Goal: Contribute content: Contribute content

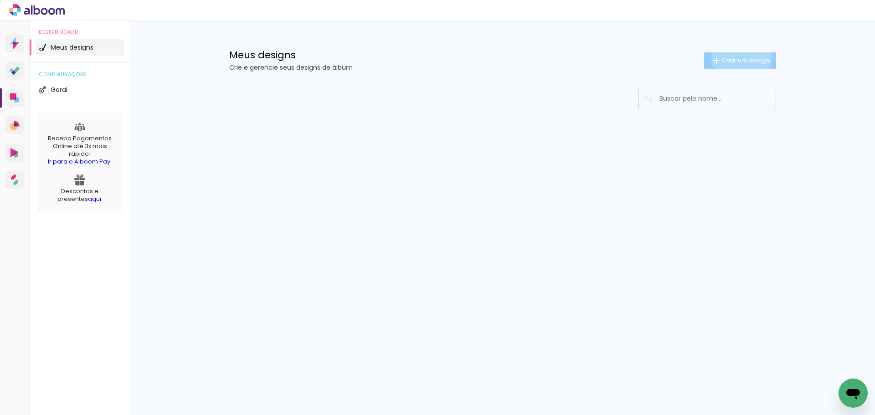
click at [740, 57] on span "Criar um design" at bounding box center [745, 60] width 47 height 6
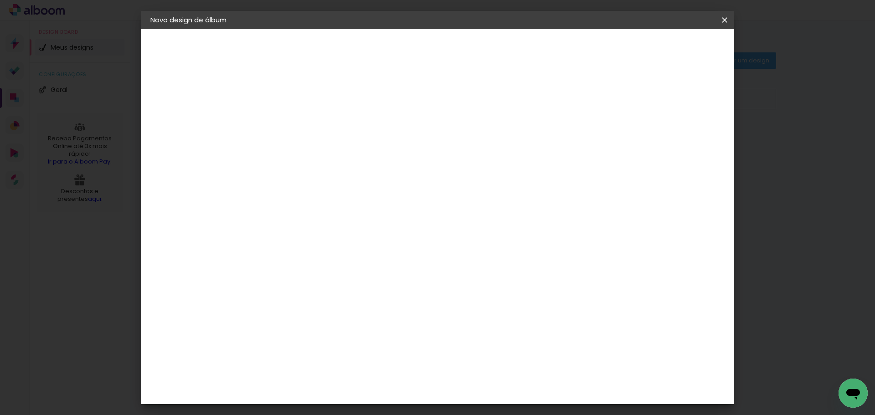
click at [299, 119] on input at bounding box center [299, 122] width 0 height 14
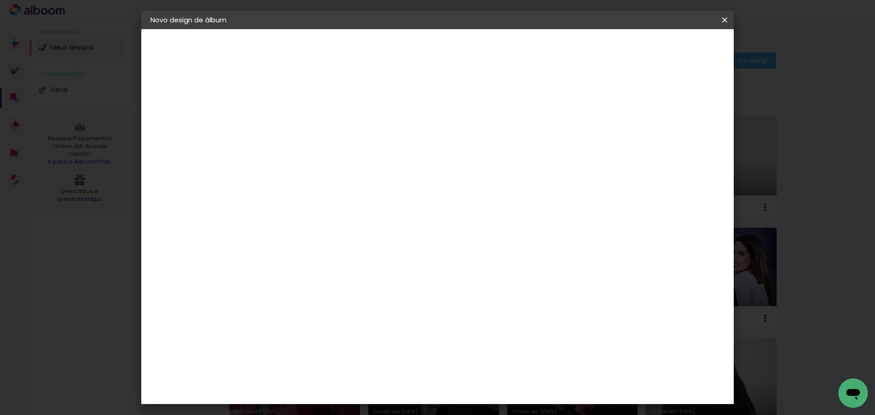
click at [299, 118] on input "álbum moreno 30x30" at bounding box center [299, 122] width 0 height 14
type input "álbum honda moreno 30x30"
type paper-input "álbum honda moreno 30x30"
click at [393, 46] on paper-button "Avançar" at bounding box center [370, 48] width 45 height 15
drag, startPoint x: 540, startPoint y: 132, endPoint x: 720, endPoint y: 83, distance: 186.6
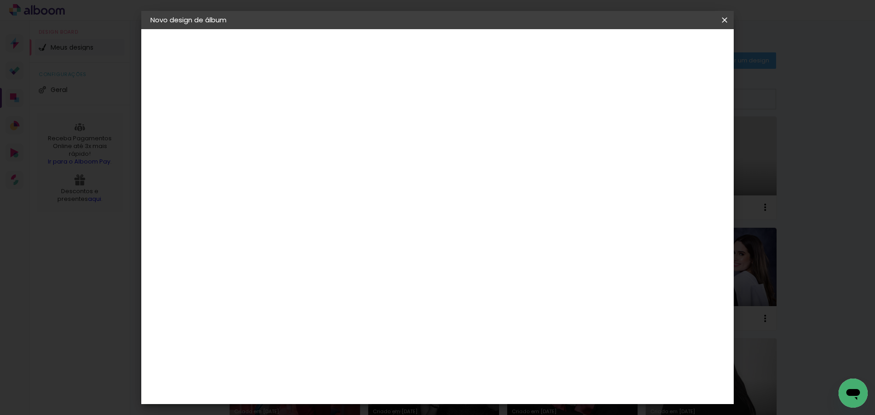
click at [470, 132] on paper-item "Tamanho Livre" at bounding box center [427, 139] width 88 height 20
click at [470, 55] on paper-button "Avançar" at bounding box center [447, 48] width 45 height 15
click at [659, 98] on div "mm Mostrar sangria" at bounding box center [475, 72] width 431 height 86
drag, startPoint x: 656, startPoint y: 105, endPoint x: 674, endPoint y: 85, distance: 27.4
click at [623, 104] on div at bounding box center [618, 105] width 8 height 8
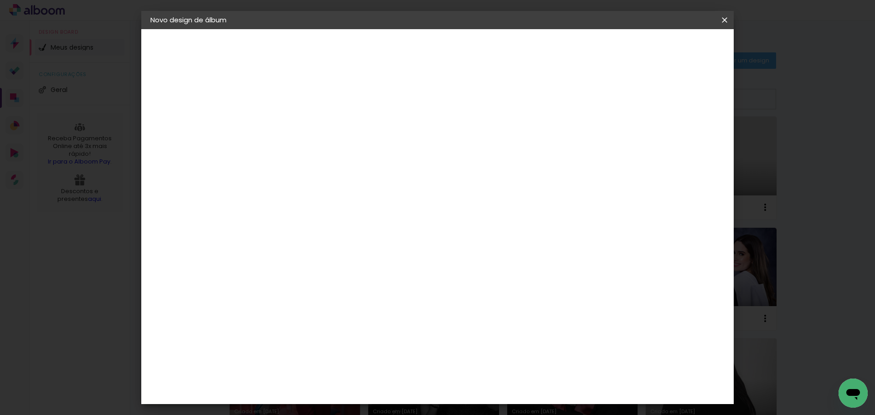
type paper-checkbox "on"
click at [677, 54] on paper-button "Iniciar design" at bounding box center [647, 48] width 60 height 15
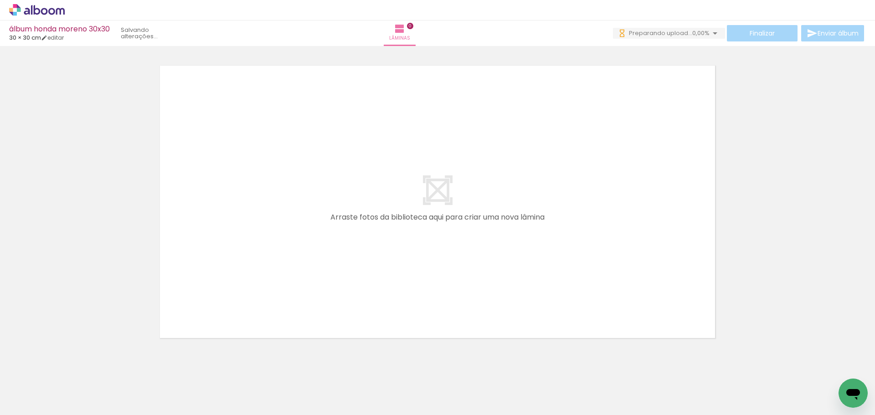
click at [76, 366] on iron-icon at bounding box center [72, 366] width 10 height 10
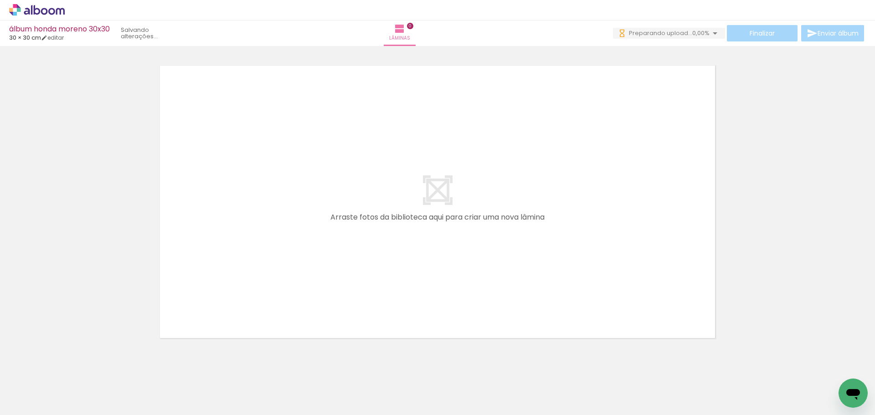
click at [76, 366] on iron-icon at bounding box center [72, 366] width 10 height 10
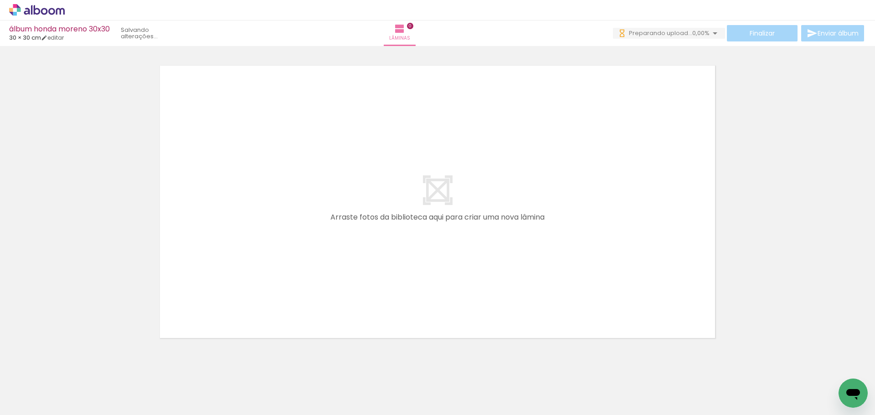
click at [76, 366] on iron-icon at bounding box center [72, 366] width 10 height 10
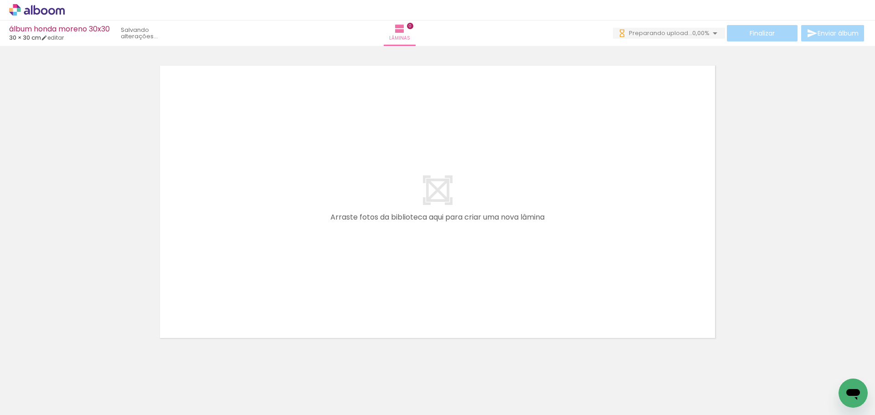
click at [76, 366] on iron-icon at bounding box center [72, 366] width 10 height 10
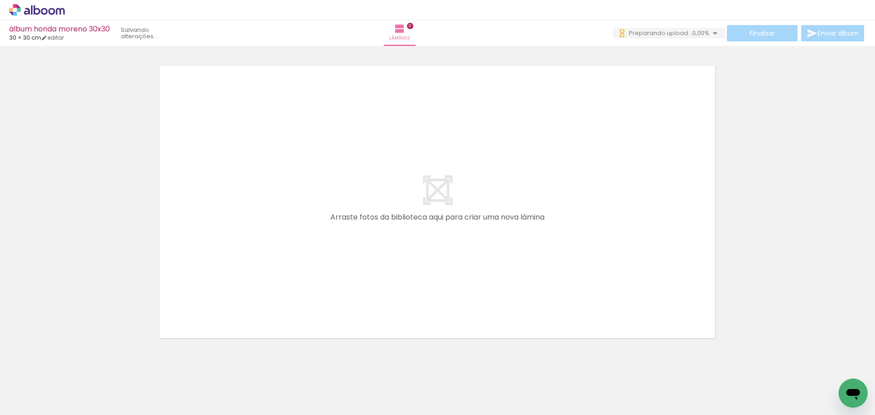
click at [76, 366] on iron-icon at bounding box center [72, 366] width 10 height 10
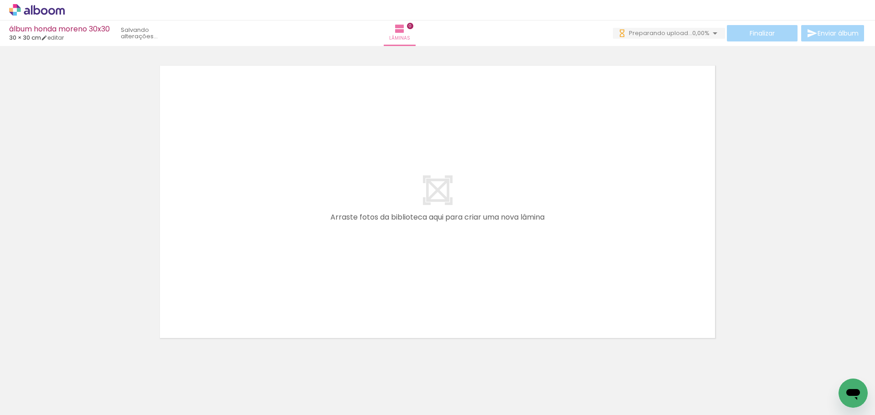
click at [76, 366] on iron-icon at bounding box center [72, 366] width 10 height 10
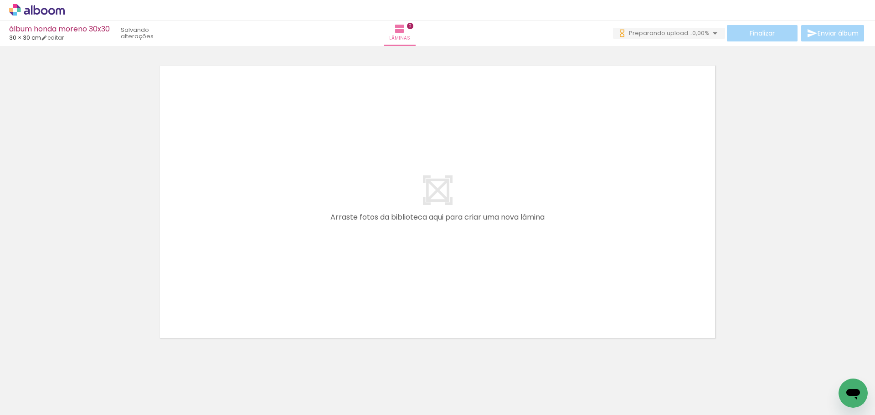
click at [76, 366] on iron-icon at bounding box center [72, 366] width 10 height 10
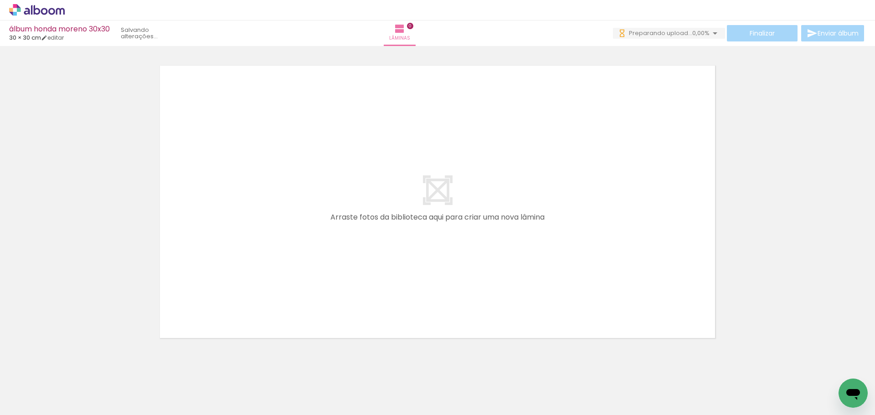
click at [76, 366] on iron-icon at bounding box center [72, 366] width 10 height 10
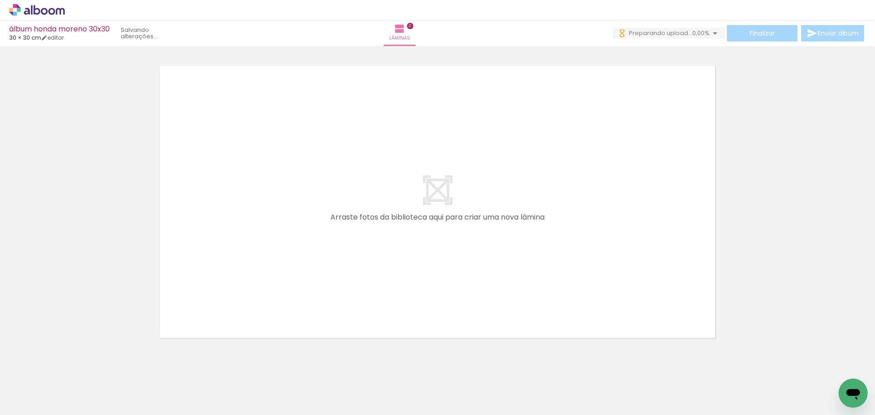
click at [76, 366] on iron-icon at bounding box center [72, 366] width 10 height 10
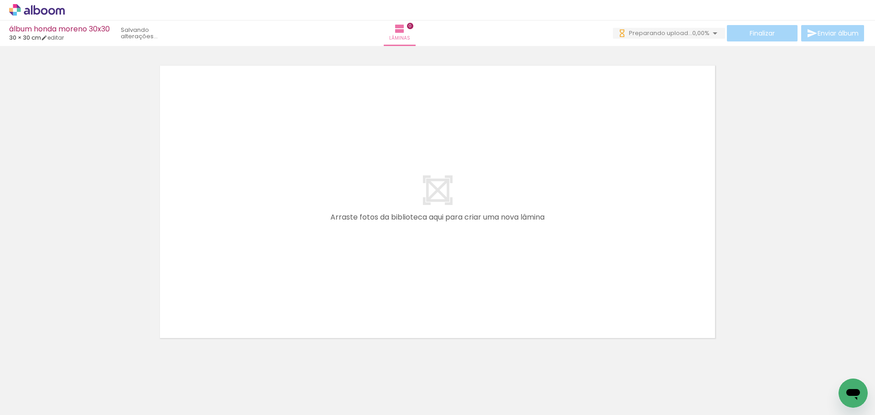
click at [76, 366] on iron-icon at bounding box center [72, 366] width 10 height 10
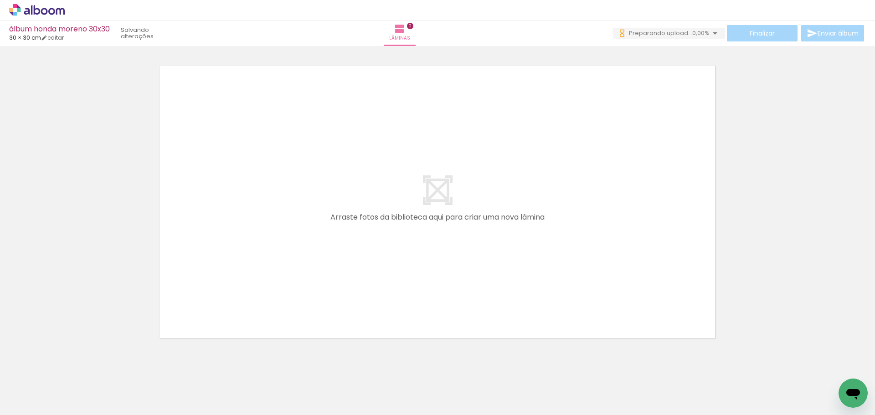
click at [76, 366] on iron-icon at bounding box center [72, 366] width 10 height 10
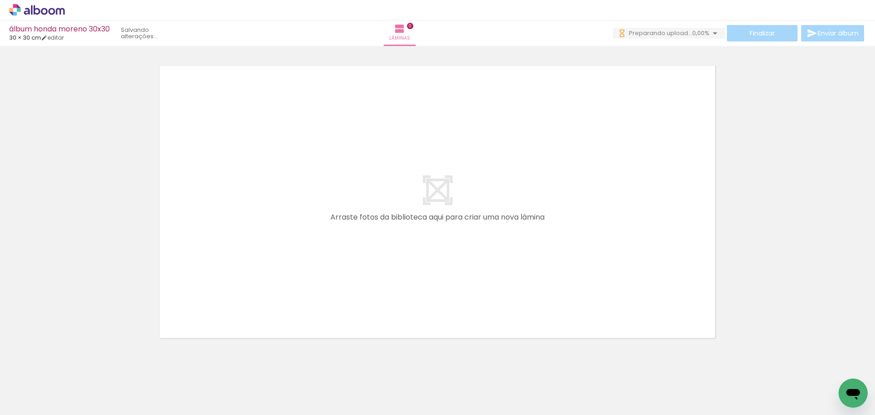
click at [76, 366] on iron-icon at bounding box center [72, 366] width 10 height 10
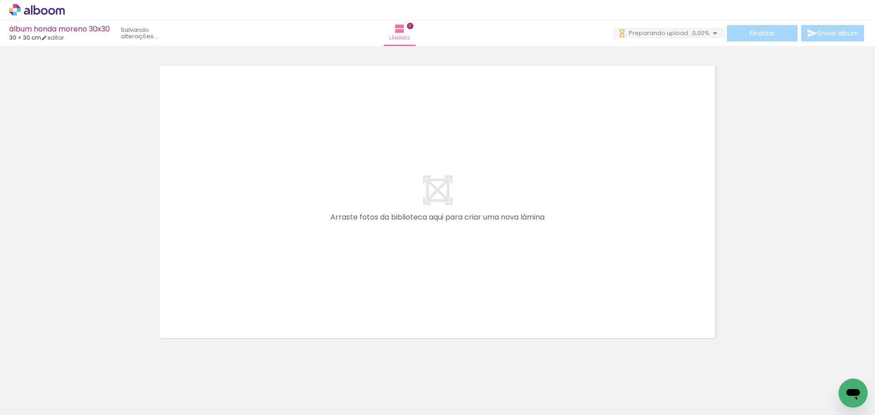
click at [76, 366] on iron-icon at bounding box center [72, 366] width 10 height 10
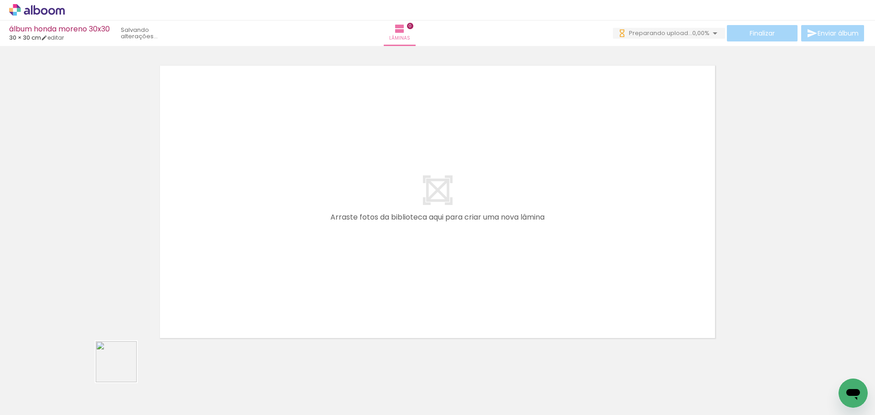
drag, startPoint x: 99, startPoint y: 390, endPoint x: 359, endPoint y: 174, distance: 337.8
click at [359, 174] on quentale-workspace at bounding box center [437, 207] width 875 height 415
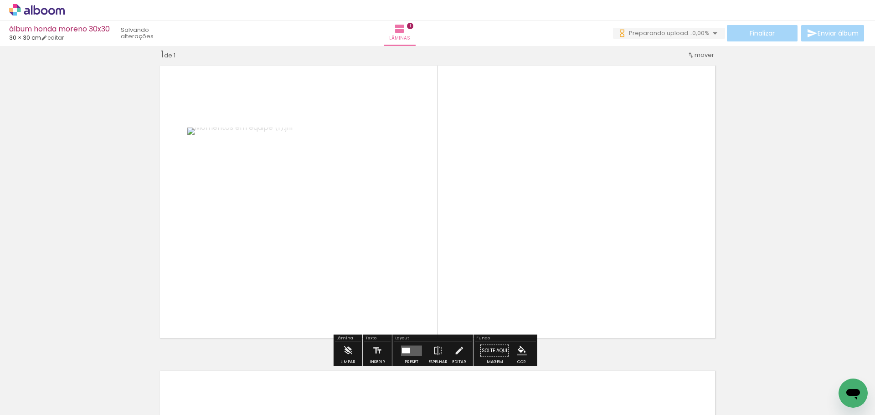
click at [43, 388] on input "Todas as fotos" at bounding box center [25, 388] width 35 height 8
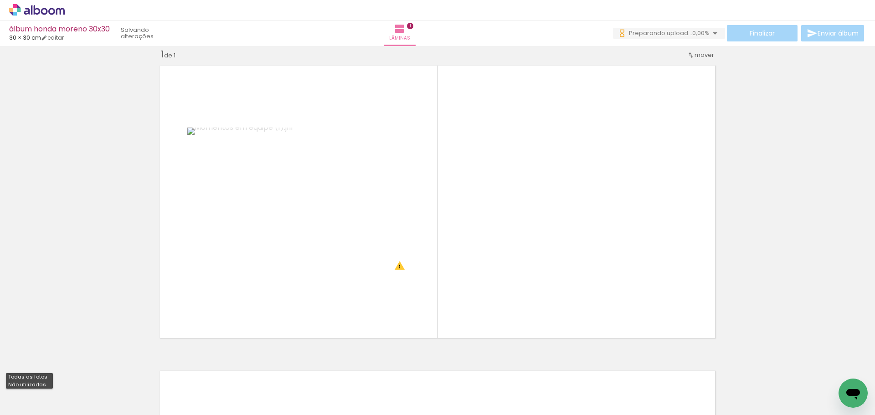
click at [0, 0] on slot "Não utilizadas" at bounding box center [0, 0] width 0 height 0
type input "Não utilizadas"
drag, startPoint x: 109, startPoint y: 384, endPoint x: 255, endPoint y: 281, distance: 178.9
click at [257, 280] on quentale-workspace at bounding box center [437, 207] width 875 height 415
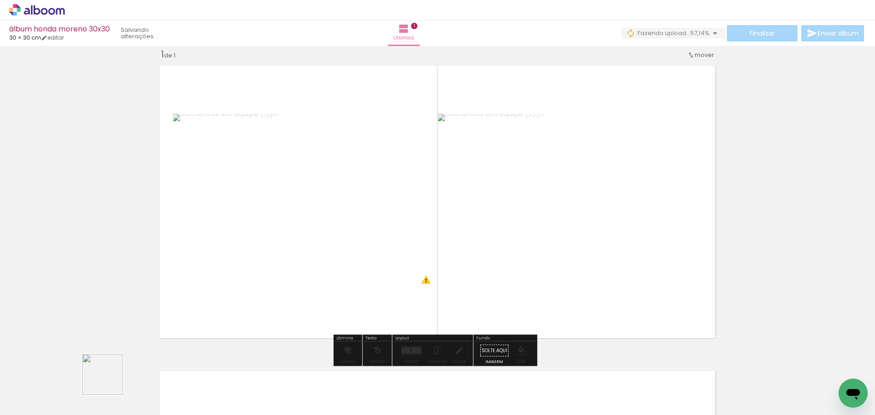
drag, startPoint x: 103, startPoint y: 386, endPoint x: 227, endPoint y: 277, distance: 165.7
click at [227, 277] on quentale-workspace at bounding box center [437, 207] width 875 height 415
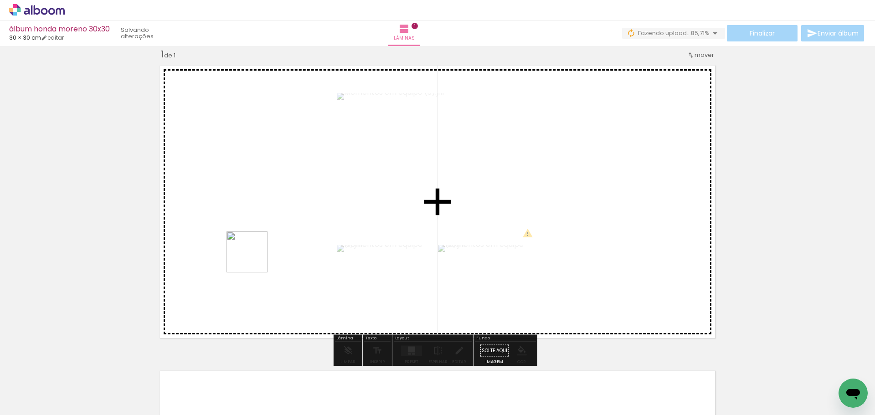
drag, startPoint x: 89, startPoint y: 380, endPoint x: 254, endPoint y: 258, distance: 204.7
click at [254, 258] on quentale-workspace at bounding box center [437, 207] width 875 height 415
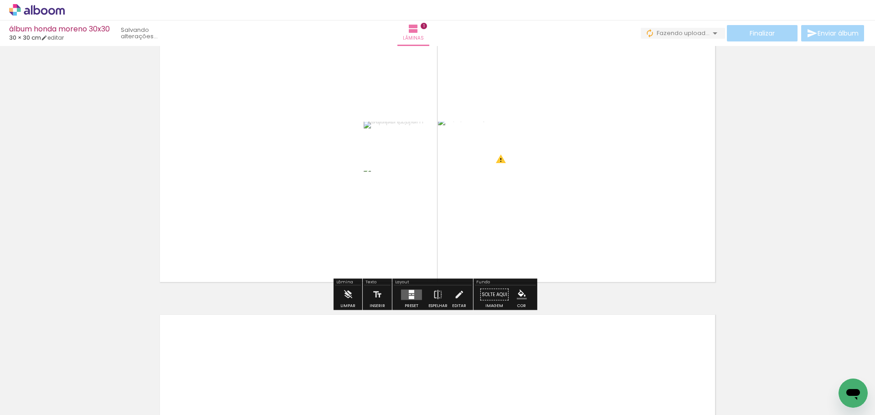
scroll to position [194, 0]
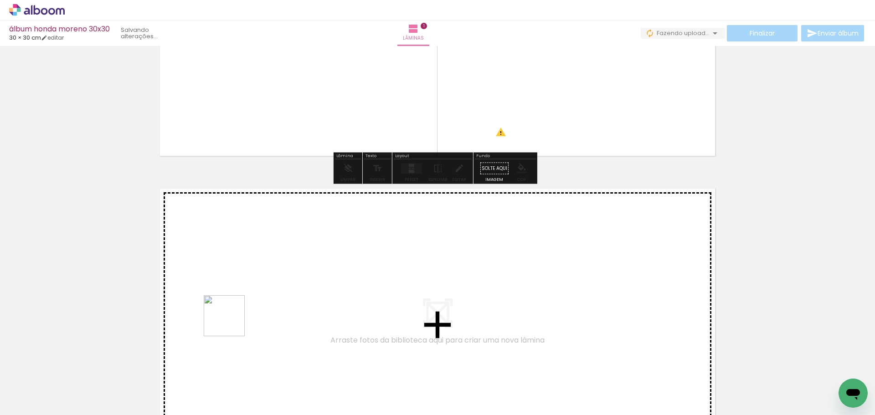
drag, startPoint x: 188, startPoint y: 393, endPoint x: 255, endPoint y: 288, distance: 124.8
click at [255, 288] on quentale-workspace at bounding box center [437, 207] width 875 height 415
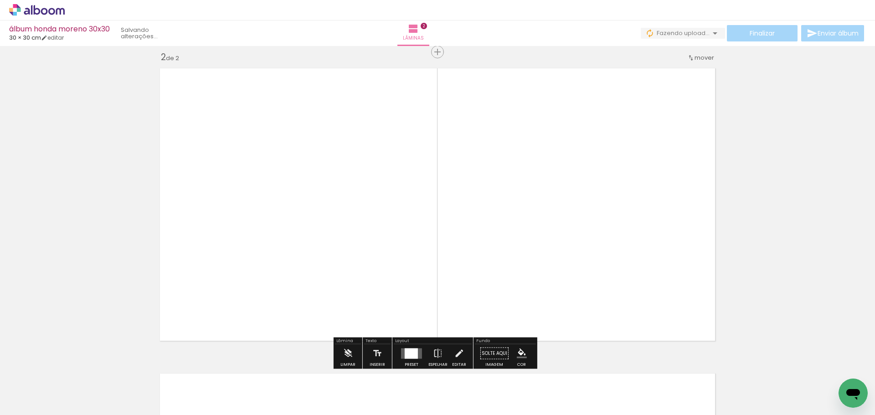
scroll to position [317, 0]
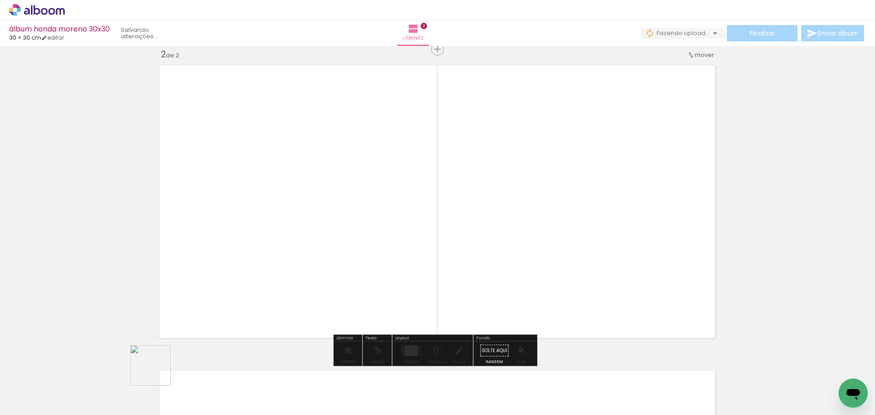
drag, startPoint x: 157, startPoint y: 372, endPoint x: 293, endPoint y: 254, distance: 179.9
click at [299, 252] on quentale-workspace at bounding box center [437, 207] width 875 height 415
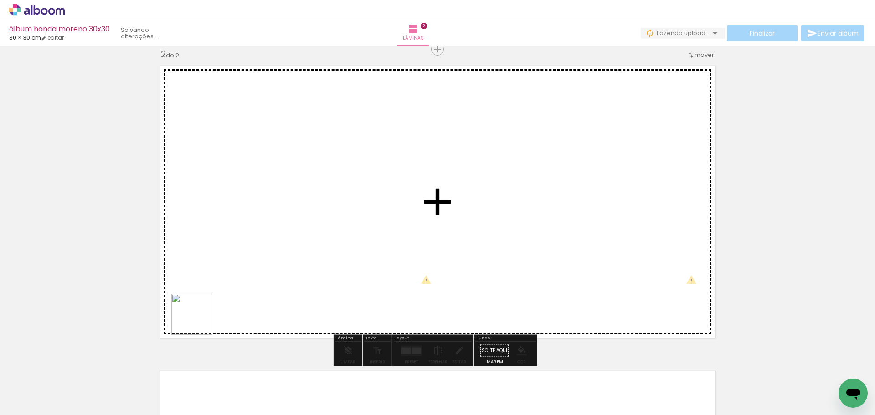
drag, startPoint x: 132, startPoint y: 371, endPoint x: 232, endPoint y: 288, distance: 130.1
click at [232, 288] on quentale-workspace at bounding box center [437, 207] width 875 height 415
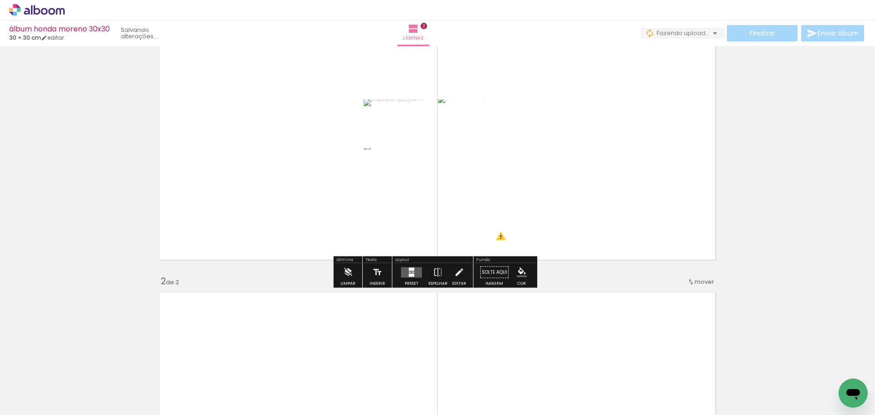
scroll to position [91, 0]
click at [405, 273] on quentale-layouter at bounding box center [411, 271] width 21 height 10
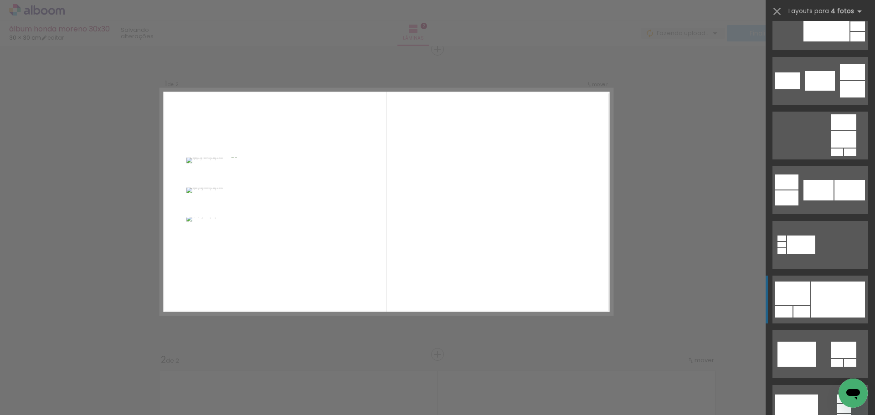
scroll to position [2598, 0]
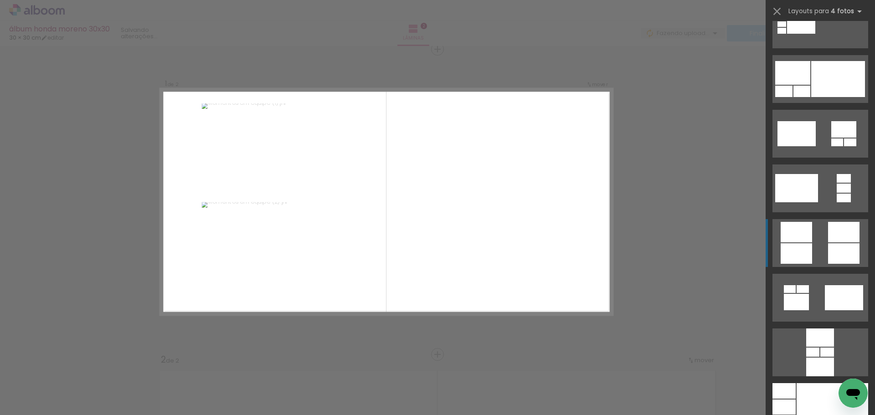
click at [845, 232] on div at bounding box center [843, 232] width 31 height 21
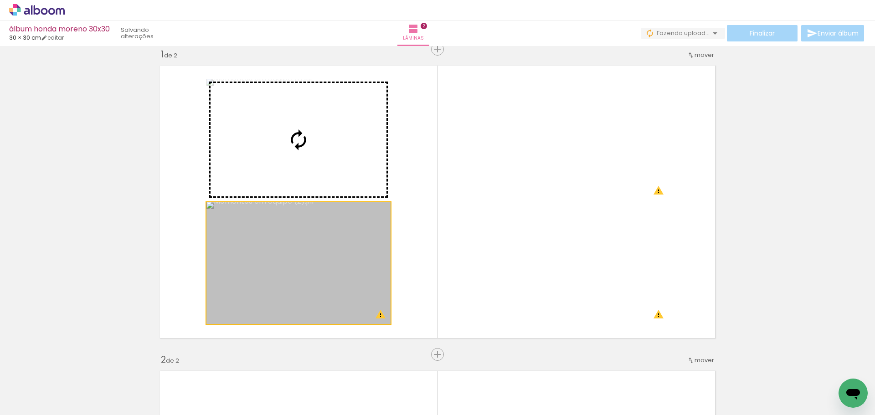
drag, startPoint x: 290, startPoint y: 278, endPoint x: 282, endPoint y: 180, distance: 97.5
click at [0, 0] on slot at bounding box center [0, 0] width 0 height 0
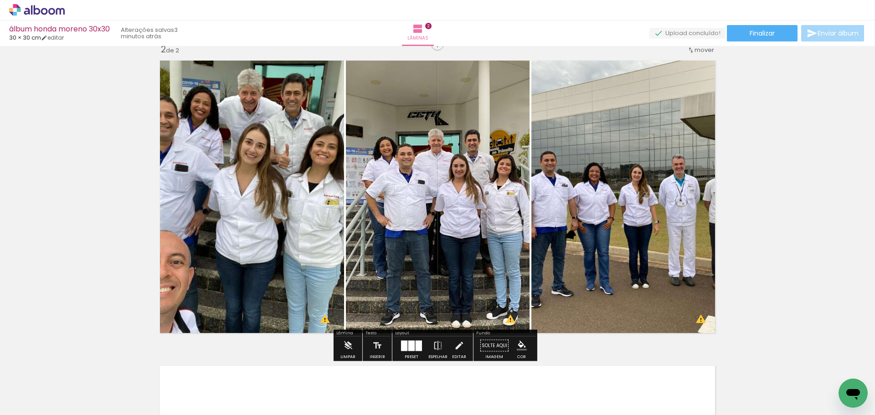
scroll to position [331, 0]
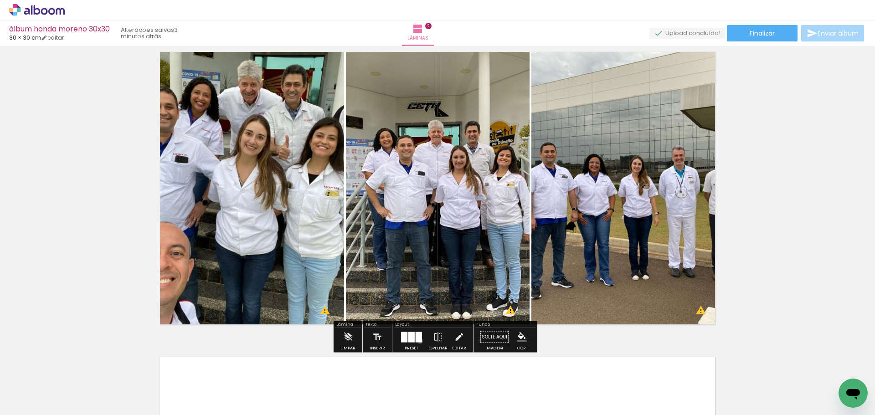
click at [418, 341] on div at bounding box center [419, 337] width 6 height 10
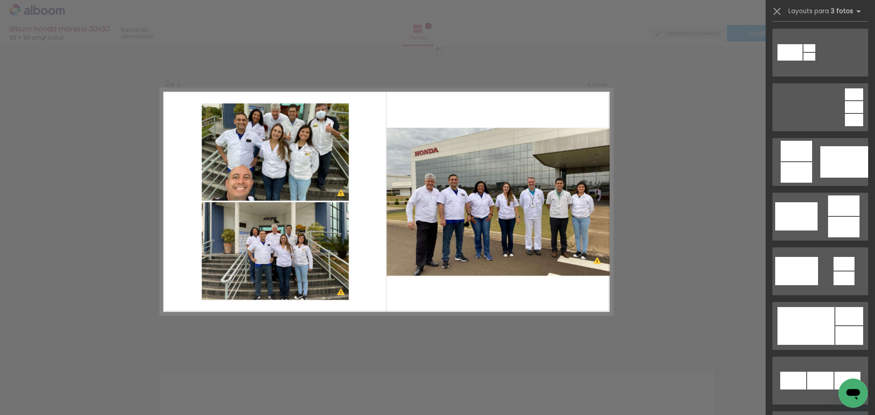
scroll to position [501, 0]
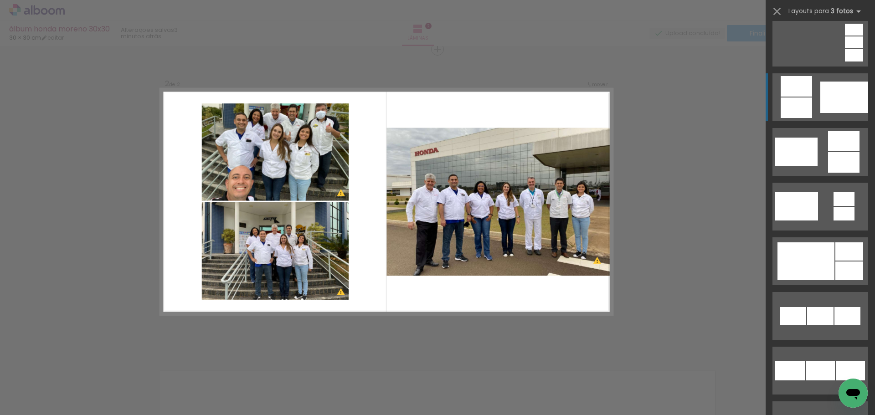
click at [840, 85] on div at bounding box center [844, 97] width 48 height 31
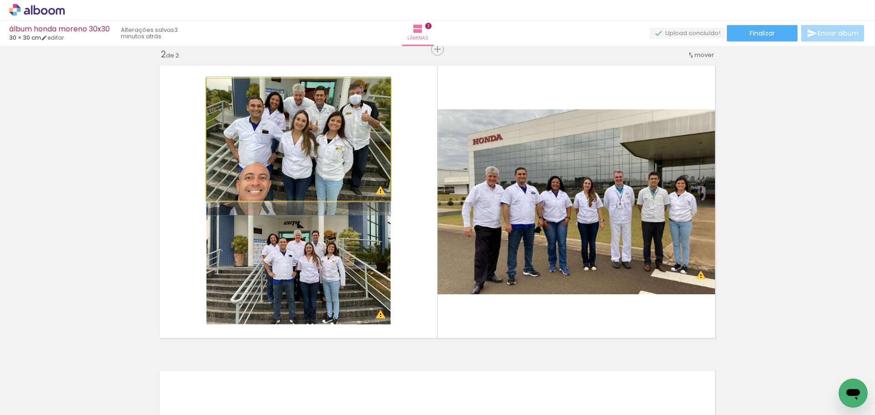
drag, startPoint x: 363, startPoint y: 130, endPoint x: 363, endPoint y: 136, distance: 6.4
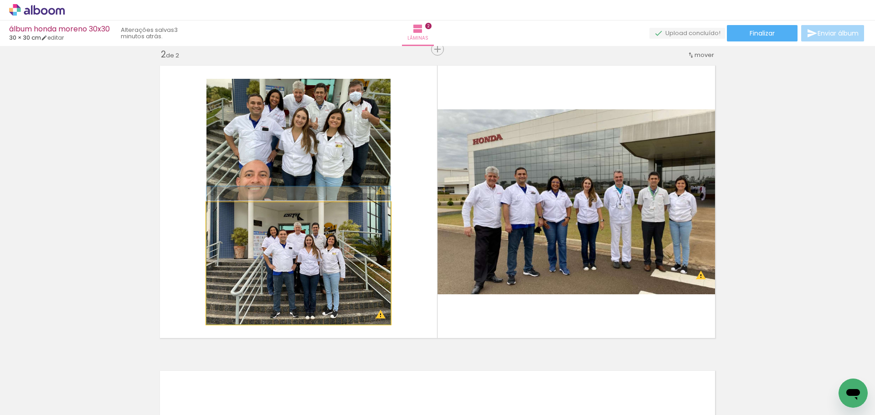
drag, startPoint x: 346, startPoint y: 261, endPoint x: 341, endPoint y: 238, distance: 23.3
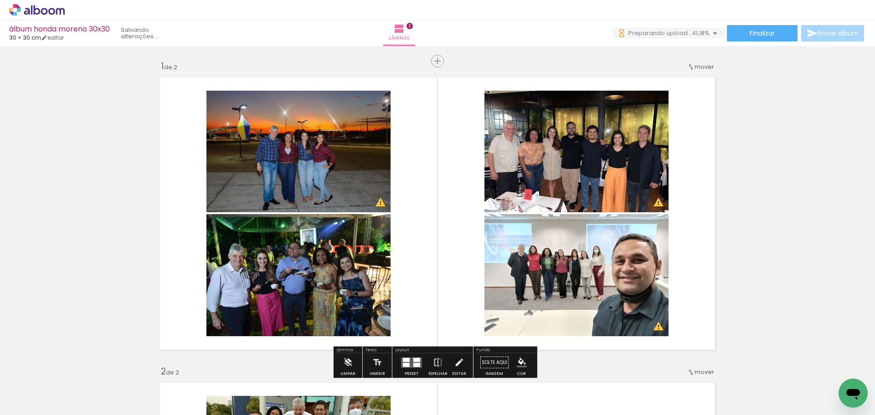
scroll to position [0, 0]
click at [435, 59] on span "Inserir lâmina" at bounding box center [442, 61] width 36 height 6
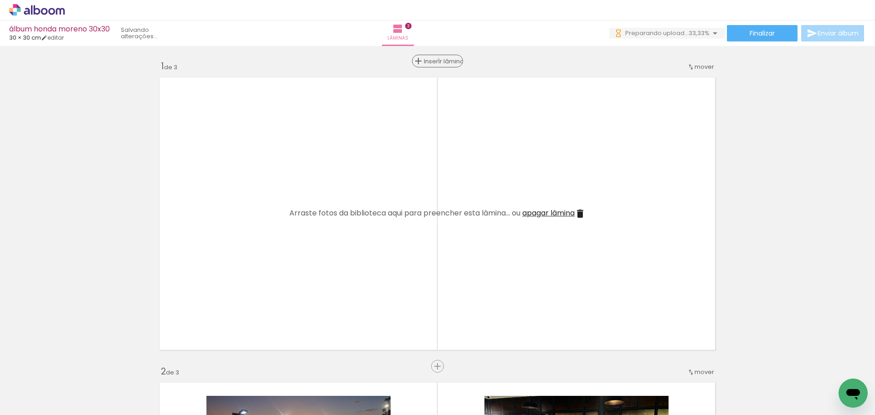
click at [435, 59] on span "Inserir lâmina" at bounding box center [442, 61] width 36 height 6
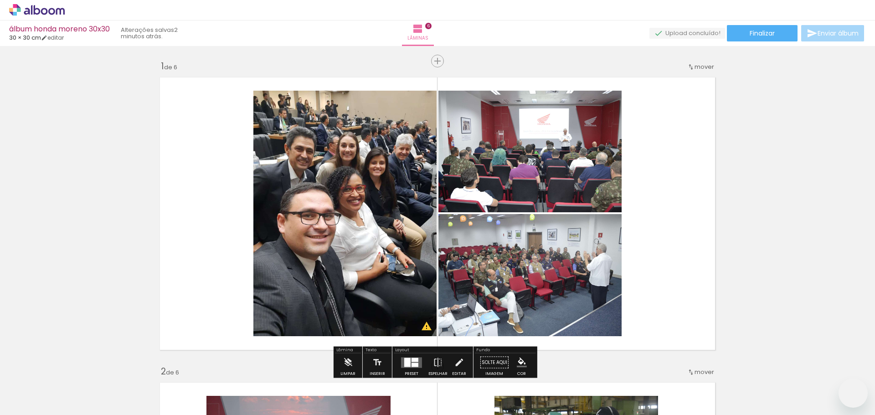
click at [416, 363] on div at bounding box center [415, 365] width 7 height 4
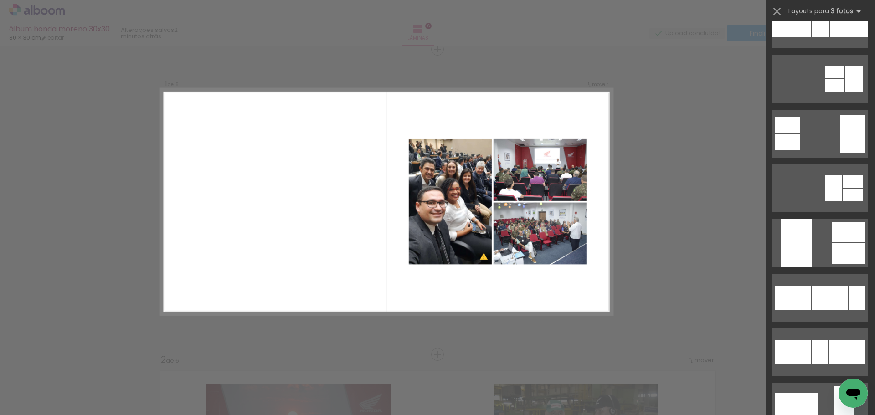
scroll to position [820, 0]
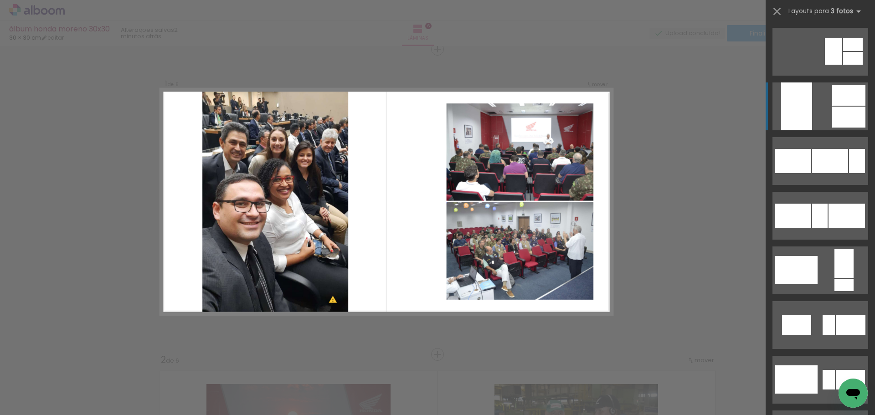
click at [836, 114] on div at bounding box center [848, 117] width 33 height 21
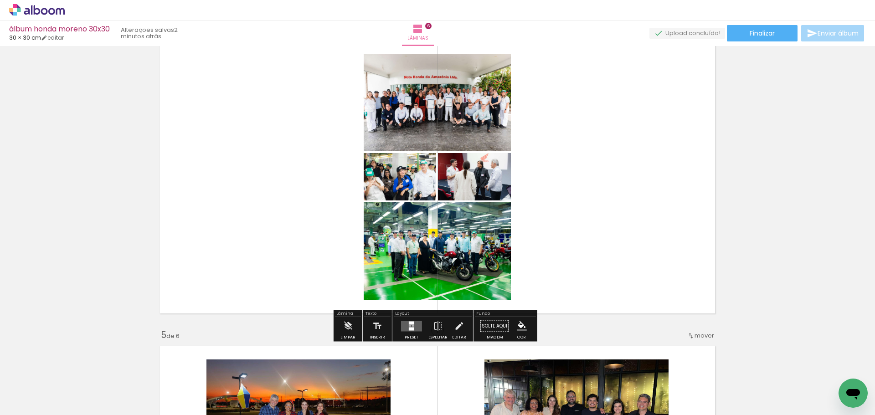
scroll to position [969, 0]
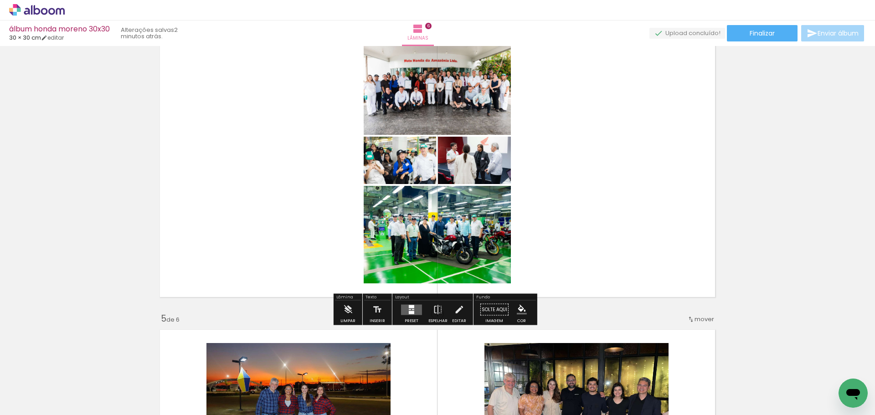
click at [413, 313] on quentale-layouter at bounding box center [411, 309] width 21 height 10
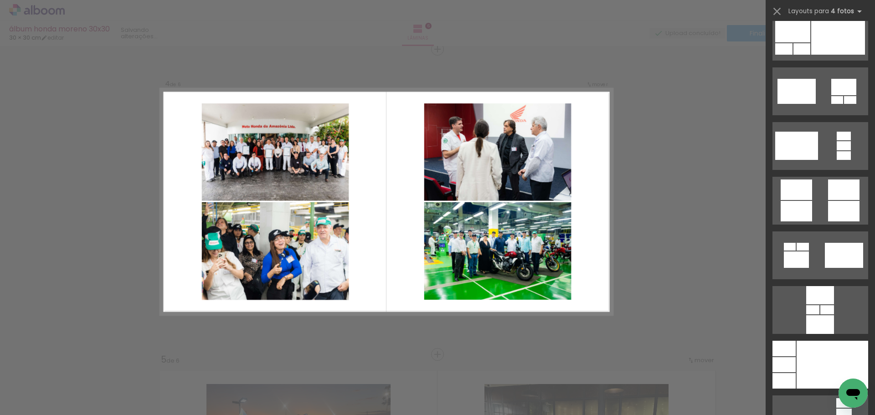
scroll to position [2643, 0]
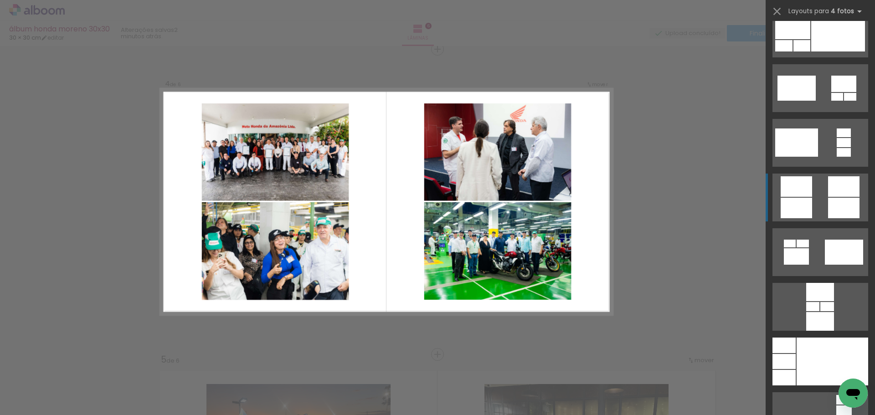
click at [812, 202] on quentale-layouter at bounding box center [820, 198] width 96 height 48
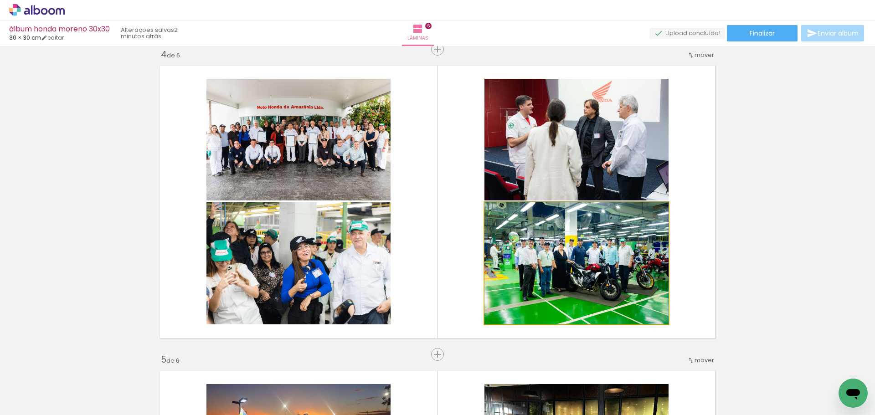
drag, startPoint x: 553, startPoint y: 263, endPoint x: 553, endPoint y: 244, distance: 19.1
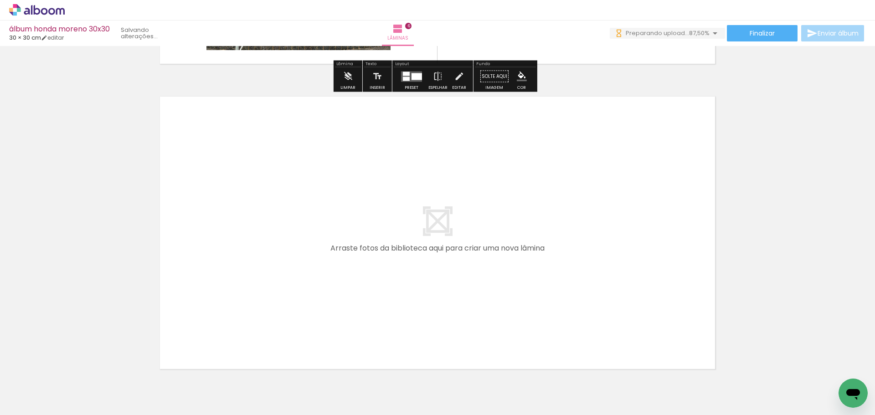
scroll to position [1861, 0]
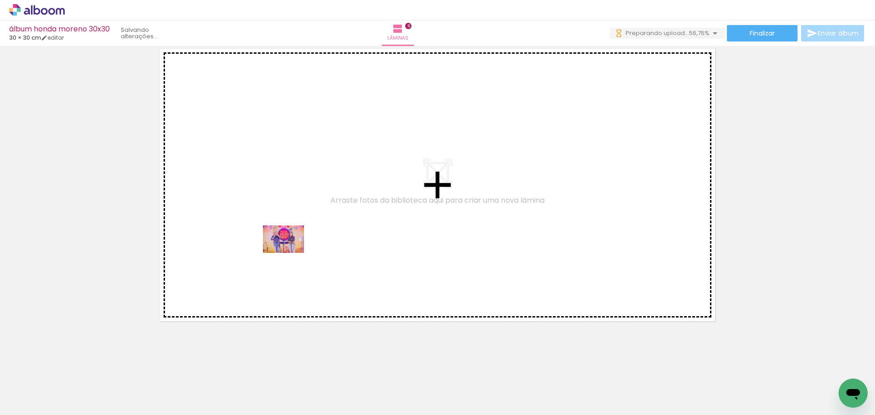
drag, startPoint x: 91, startPoint y: 391, endPoint x: 288, endPoint y: 252, distance: 240.6
click at [301, 247] on quentale-workspace at bounding box center [437, 207] width 875 height 415
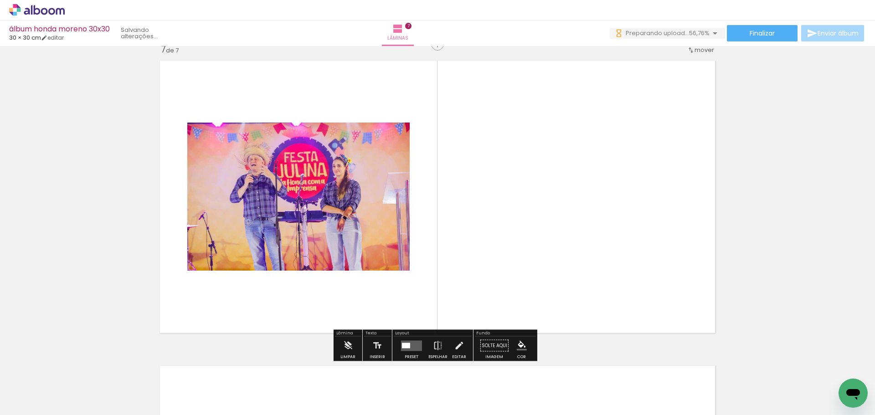
scroll to position [1844, 0]
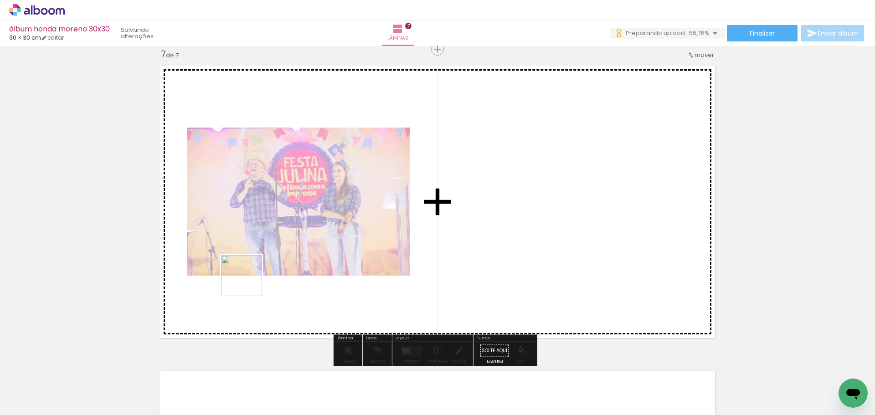
drag, startPoint x: 168, startPoint y: 338, endPoint x: 194, endPoint y: 316, distance: 34.0
click at [249, 283] on quentale-workspace at bounding box center [437, 207] width 875 height 415
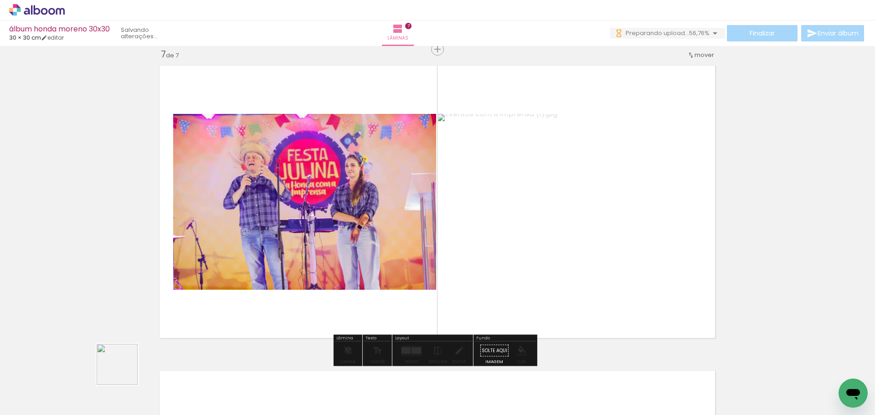
drag, startPoint x: 124, startPoint y: 371, endPoint x: 176, endPoint y: 323, distance: 71.3
click at [255, 265] on quentale-workspace at bounding box center [437, 207] width 875 height 415
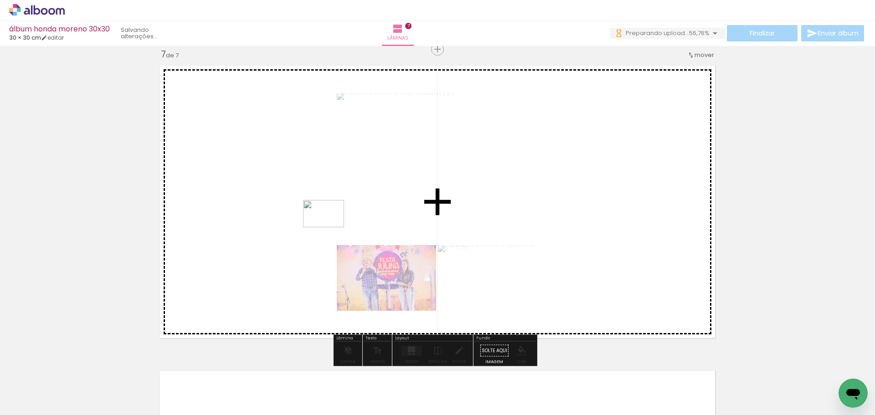
drag, startPoint x: 101, startPoint y: 383, endPoint x: 330, endPoint y: 227, distance: 277.6
click at [330, 227] on quentale-workspace at bounding box center [437, 207] width 875 height 415
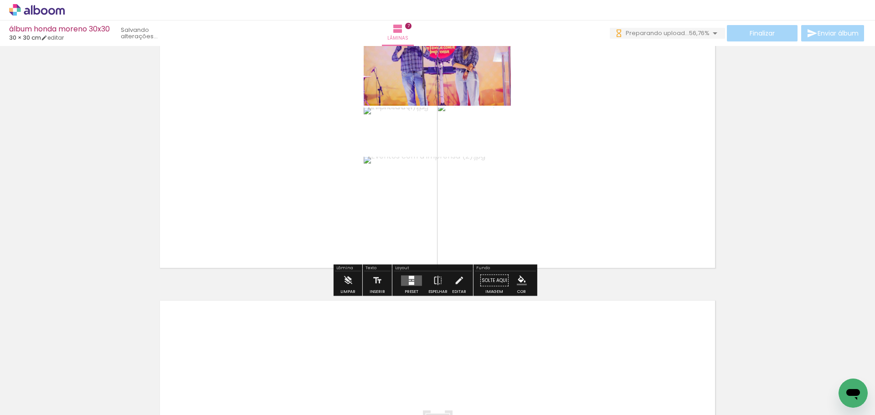
scroll to position [2072, 0]
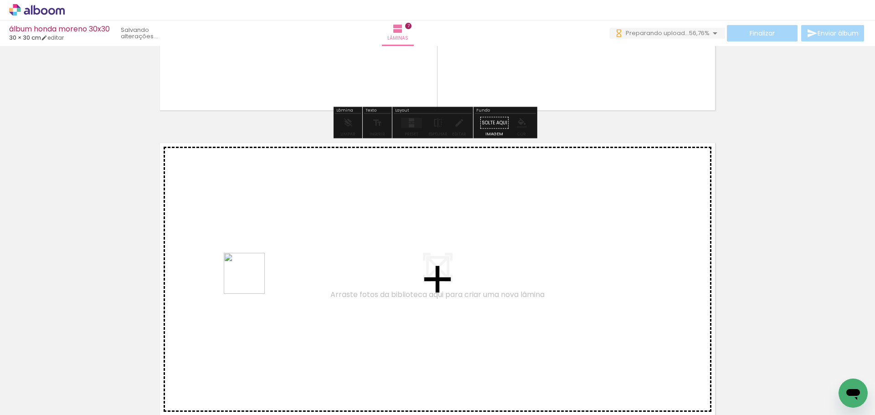
drag, startPoint x: 98, startPoint y: 379, endPoint x: 330, endPoint y: 226, distance: 277.8
click at [330, 226] on quentale-workspace at bounding box center [437, 207] width 875 height 415
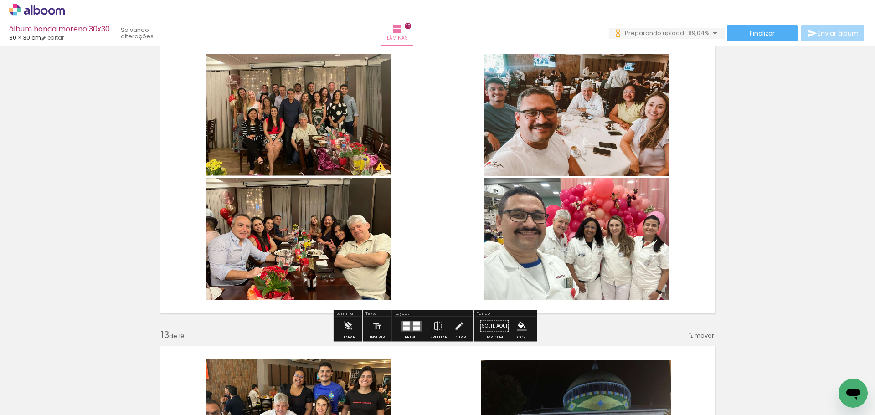
scroll to position [3412, 0]
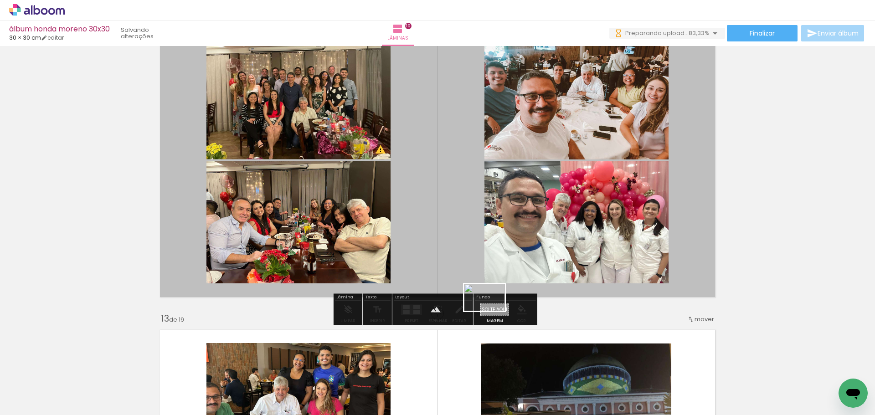
drag, startPoint x: 401, startPoint y: 381, endPoint x: 492, endPoint y: 313, distance: 114.3
click at [492, 313] on quentale-workspace at bounding box center [437, 207] width 875 height 415
